Goal: Information Seeking & Learning: Learn about a topic

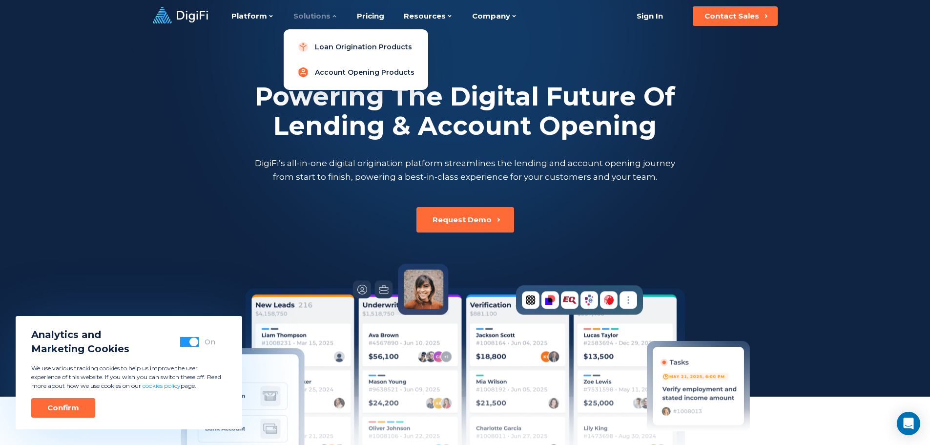
click at [357, 74] on link "Account Opening Products" at bounding box center [355, 72] width 129 height 20
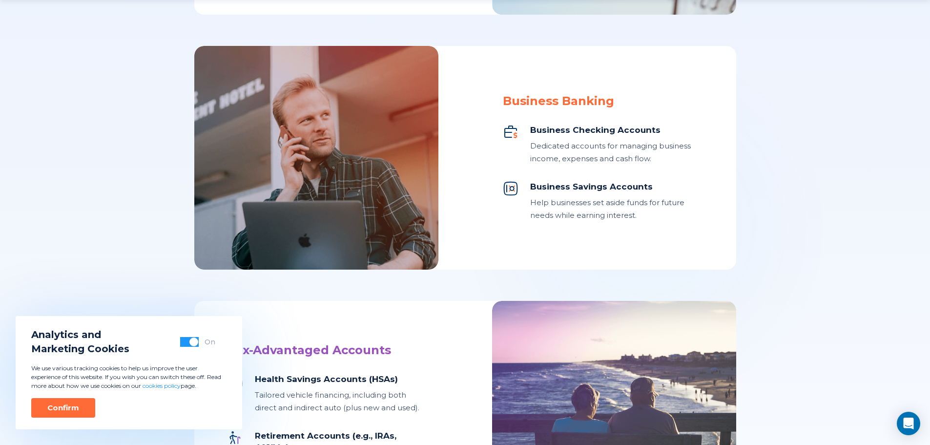
scroll to position [683, 0]
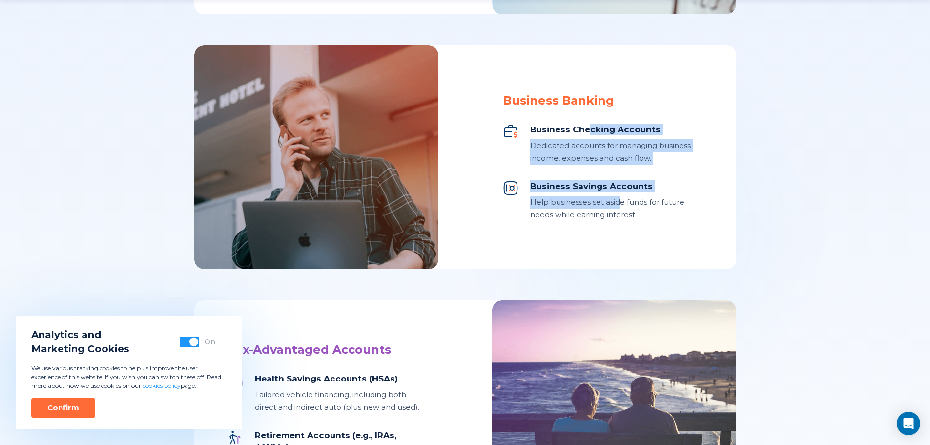
drag, startPoint x: 589, startPoint y: 136, endPoint x: 617, endPoint y: 199, distance: 68.8
click at [617, 199] on div "Business Checking Accounts Dedicated accounts for managing business income, exp…" at bounding box center [603, 172] width 200 height 98
click at [617, 199] on div "Help businesses set aside funds for future needs while earning interest." at bounding box center [616, 208] width 173 height 25
drag, startPoint x: 597, startPoint y: 134, endPoint x: 618, endPoint y: 215, distance: 83.7
click at [618, 215] on div "Business Checking Accounts Dedicated accounts for managing business income, exp…" at bounding box center [603, 172] width 200 height 98
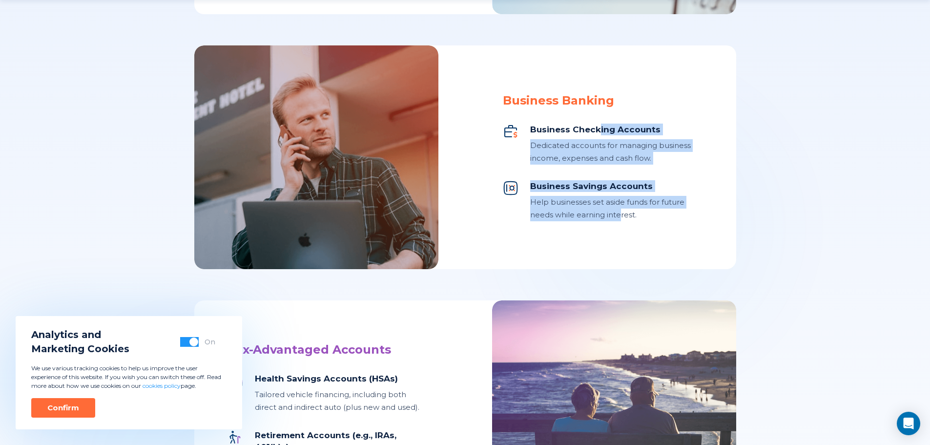
click at [618, 215] on div "Help businesses set aside funds for future needs while earning interest." at bounding box center [616, 208] width 173 height 25
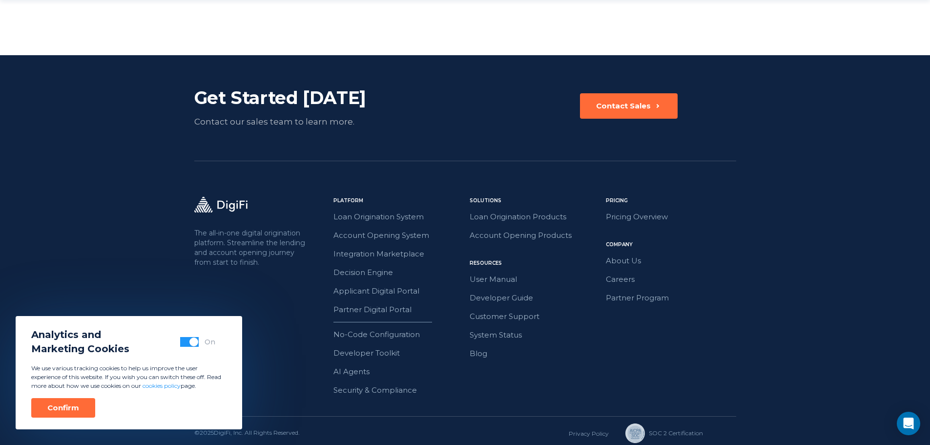
scroll to position [1629, 0]
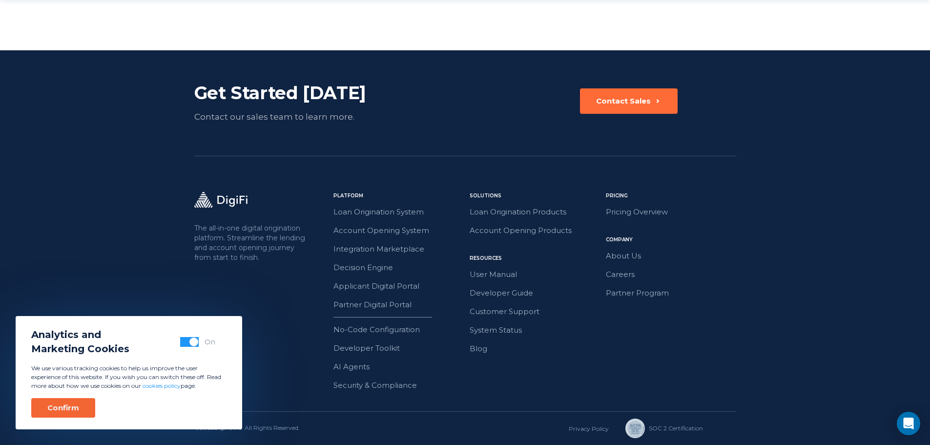
click at [89, 414] on button "Confirm" at bounding box center [63, 408] width 64 height 20
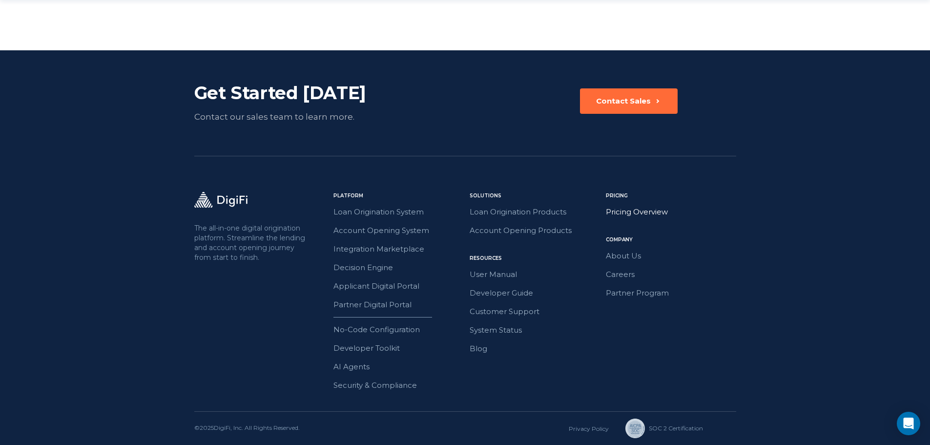
click at [638, 211] on link "Pricing Overview" at bounding box center [671, 211] width 130 height 13
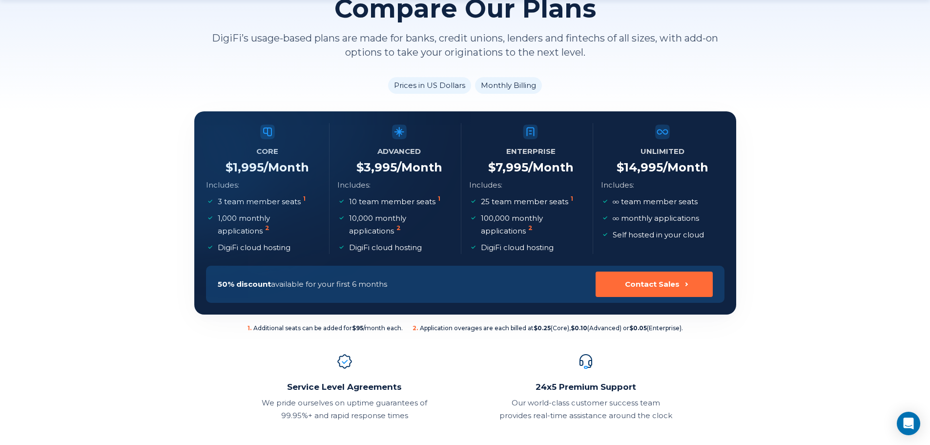
scroll to position [98, 0]
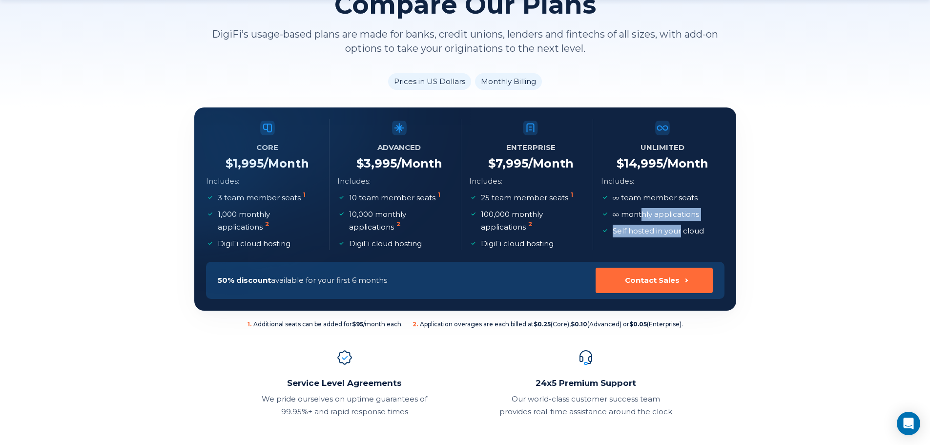
drag, startPoint x: 642, startPoint y: 217, endPoint x: 680, endPoint y: 238, distance: 43.0
click at [680, 238] on li "Unlimited $ 14,995 /Month Includes: team member seats monthly applications Self…" at bounding box center [662, 184] width 123 height 131
drag, startPoint x: 638, startPoint y: 235, endPoint x: 702, endPoint y: 233, distance: 64.0
click at [702, 233] on p "Self hosted in your cloud" at bounding box center [658, 231] width 91 height 13
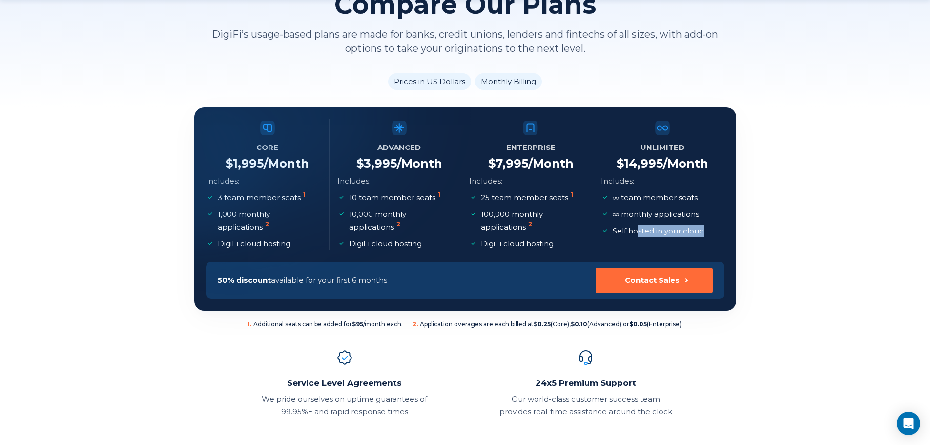
click at [702, 233] on p "Self hosted in your cloud" at bounding box center [658, 231] width 91 height 13
drag, startPoint x: 686, startPoint y: 233, endPoint x: 633, endPoint y: 174, distance: 80.2
click at [633, 174] on li "Unlimited $ 14,995 /Month Includes: team member seats monthly applications Self…" at bounding box center [662, 184] width 123 height 131
drag, startPoint x: 640, startPoint y: 197, endPoint x: 673, endPoint y: 246, distance: 58.8
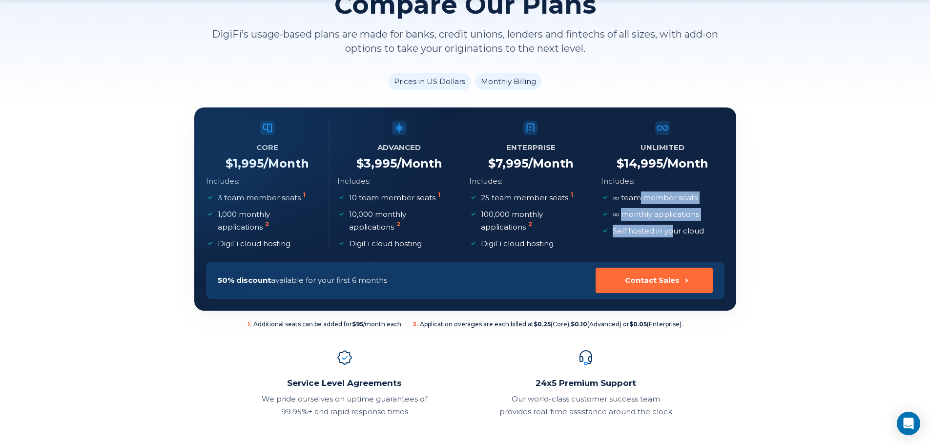
click at [673, 246] on li "Unlimited $ 14,995 /Month Includes: team member seats monthly applications Self…" at bounding box center [662, 184] width 123 height 131
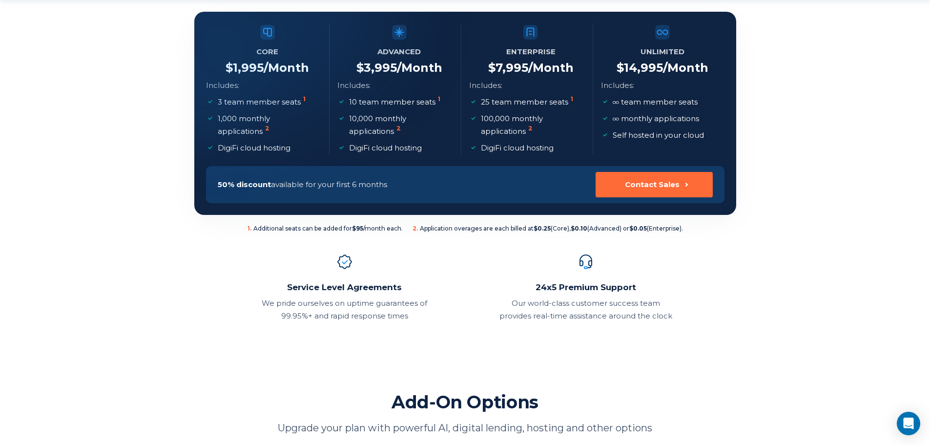
scroll to position [195, 0]
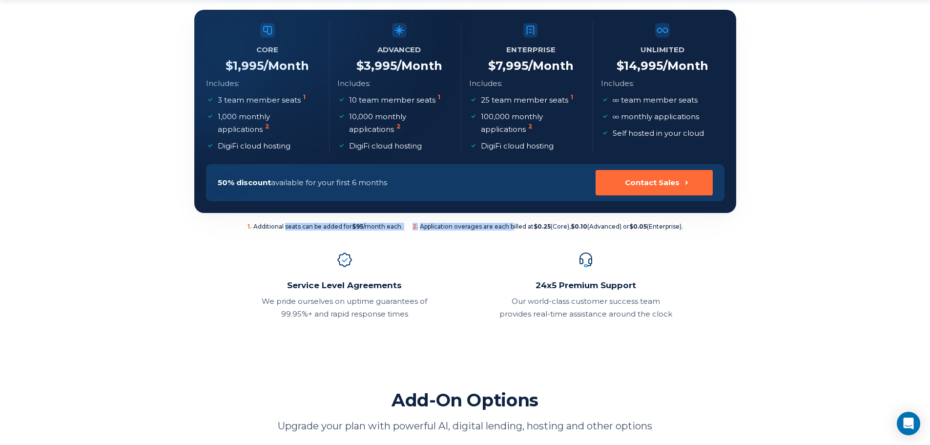
drag, startPoint x: 283, startPoint y: 223, endPoint x: 512, endPoint y: 223, distance: 228.4
click at [512, 223] on ul "1 . Additional seats can be added for $95 /month each. 2 . Application overages…" at bounding box center [464, 227] width 435 height 8
click at [512, 223] on span "2 . Application overages are each billed at $0.25 (Core), $0.10 (Advanced) or $…" at bounding box center [547, 227] width 270 height 8
drag, startPoint x: 286, startPoint y: 227, endPoint x: 503, endPoint y: 230, distance: 217.2
click at [503, 230] on ul "1 . Additional seats can be added for $95 /month each. 2 . Application overages…" at bounding box center [464, 227] width 435 height 8
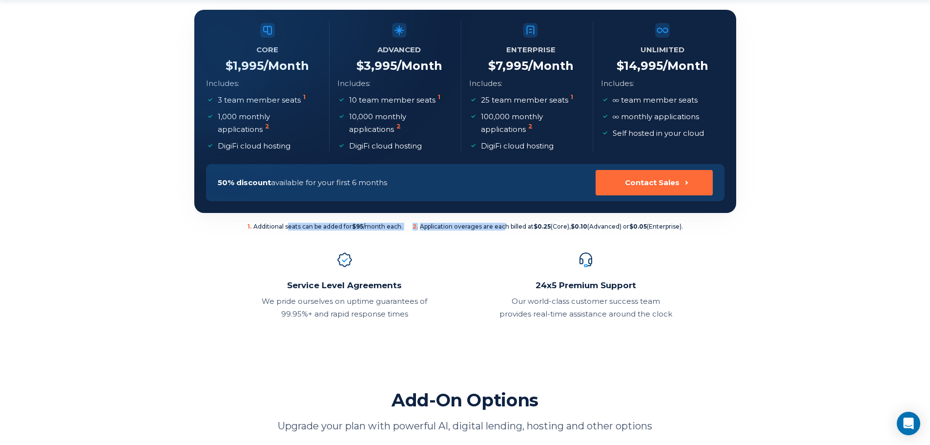
click at [503, 230] on span "2 . Application overages are each billed at $0.25 (Core), $0.10 (Advanced) or $…" at bounding box center [547, 227] width 270 height 8
drag, startPoint x: 358, startPoint y: 224, endPoint x: 643, endPoint y: 225, distance: 285.0
click at [643, 225] on ul "1 . Additional seats can be added for $95 /month each. 2 . Application overages…" at bounding box center [464, 227] width 435 height 8
click at [643, 225] on b "$0.05" at bounding box center [638, 226] width 18 height 7
drag, startPoint x: 673, startPoint y: 230, endPoint x: 461, endPoint y: 233, distance: 212.3
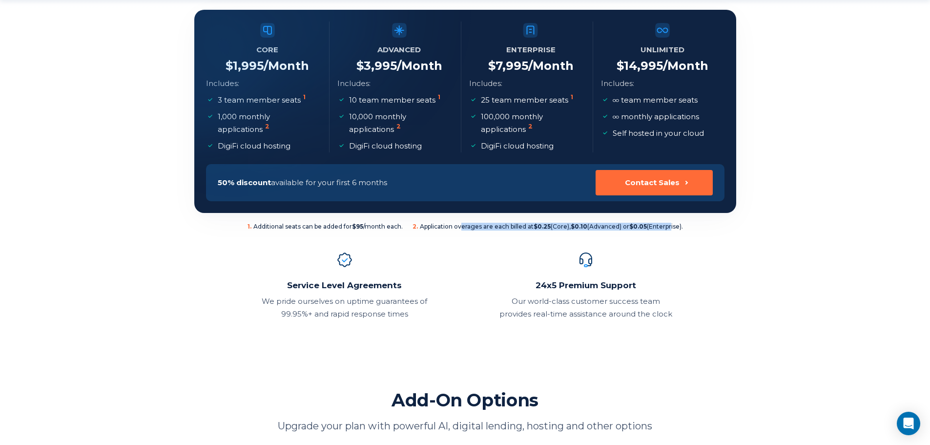
drag, startPoint x: 446, startPoint y: 229, endPoint x: 718, endPoint y: 237, distance: 272.5
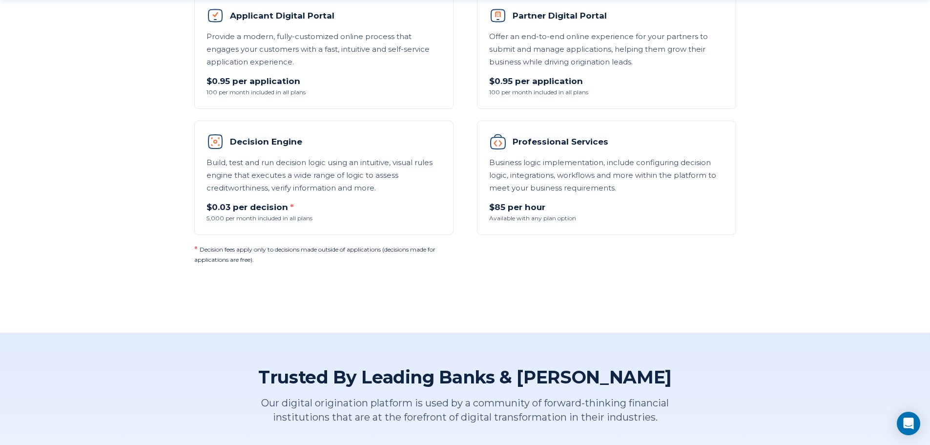
scroll to position [781, 0]
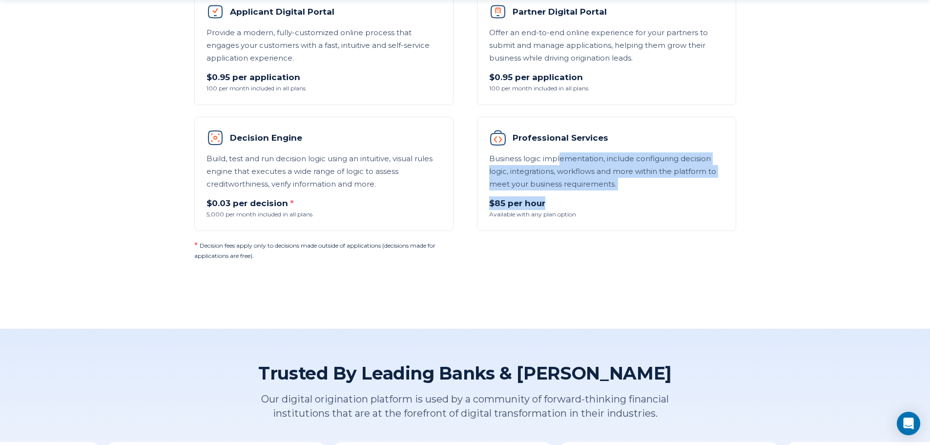
drag, startPoint x: 564, startPoint y: 163, endPoint x: 586, endPoint y: 204, distance: 46.5
click at [586, 204] on li "Professional Services Business logic implementation, include configuring decisi…" at bounding box center [606, 174] width 259 height 114
click at [586, 204] on p "$85 per hour" at bounding box center [606, 203] width 235 height 14
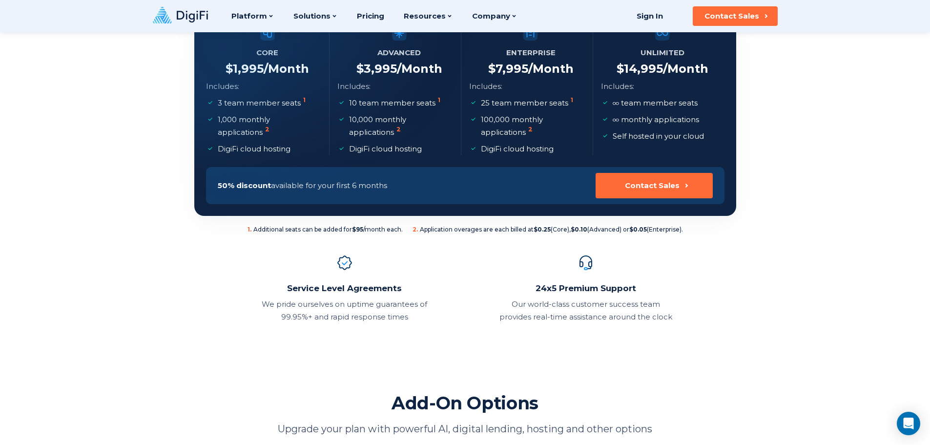
scroll to position [0, 0]
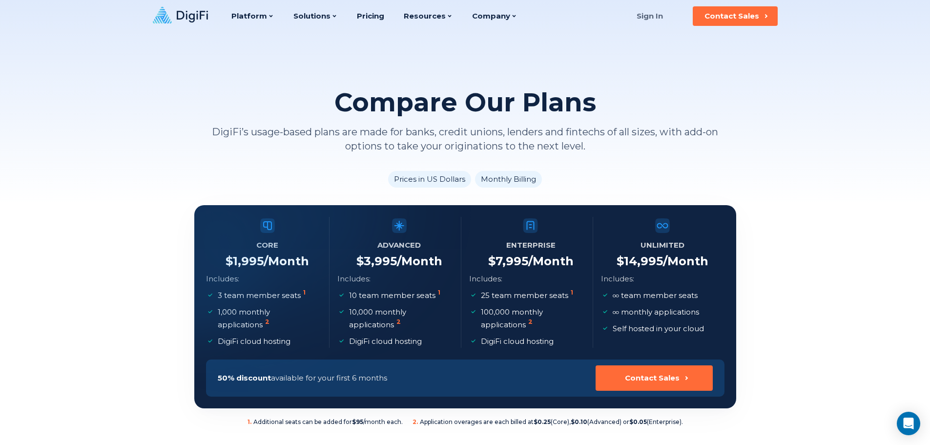
click at [647, 12] on link "Sign In" at bounding box center [650, 16] width 50 height 20
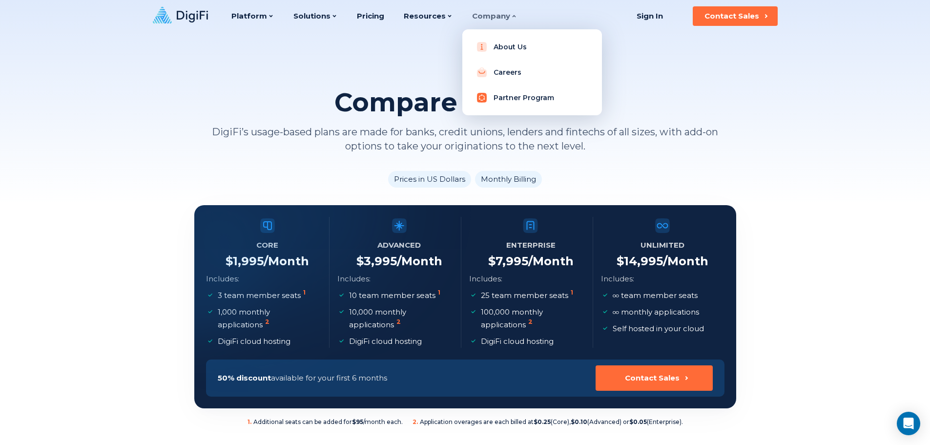
click at [507, 98] on link "Partner Program" at bounding box center [532, 98] width 124 height 20
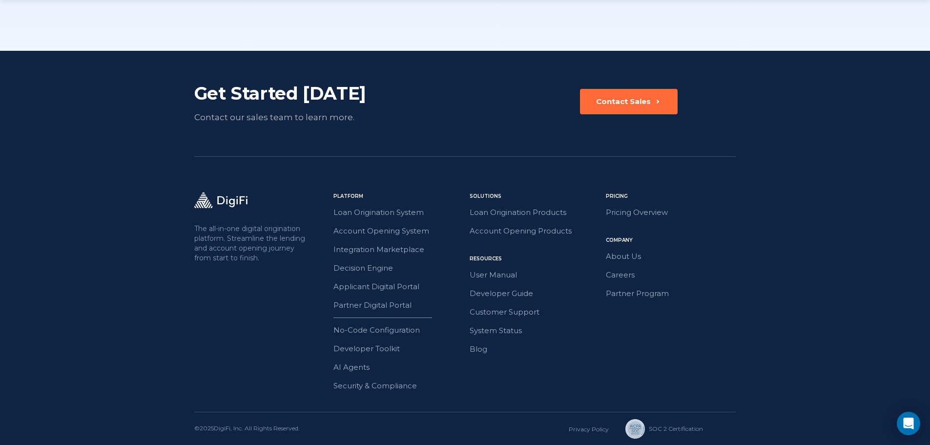
scroll to position [1611, 0]
click at [488, 208] on link "Loan Origination Products" at bounding box center [535, 211] width 130 height 13
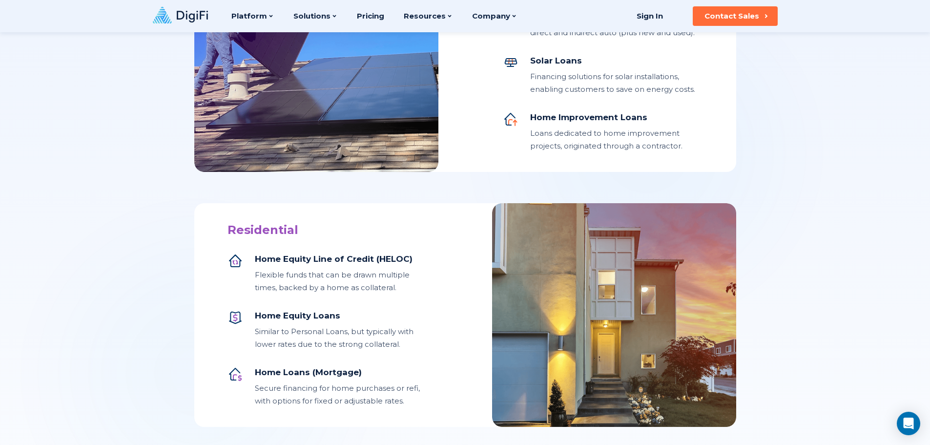
scroll to position [533, 0]
